Goal: Information Seeking & Learning: Learn about a topic

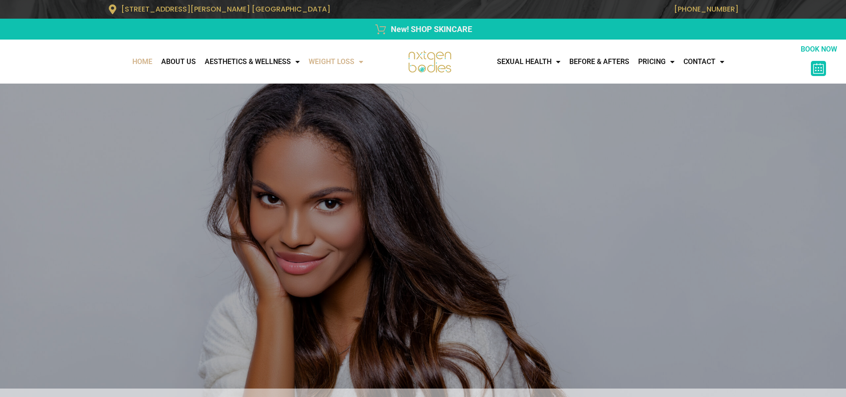
click at [327, 60] on link "WEIGHT LOSS" at bounding box center [336, 62] width 64 height 18
click at [355, 79] on link "Medical Weight Loss" at bounding box center [353, 81] width 99 height 20
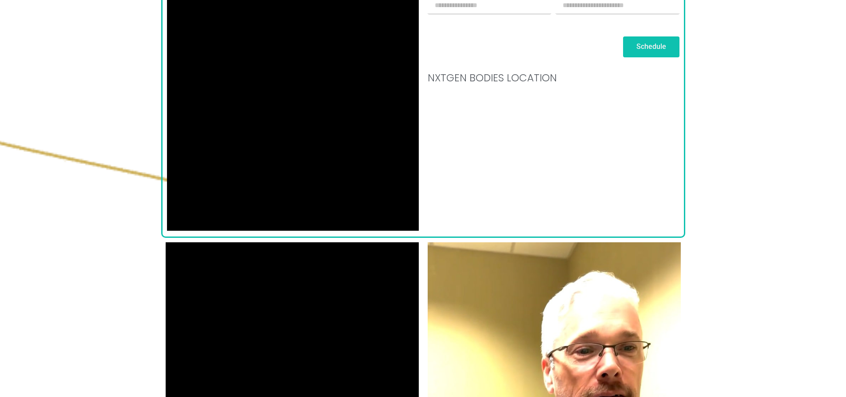
scroll to position [978, 0]
